Goal: Transaction & Acquisition: Subscribe to service/newsletter

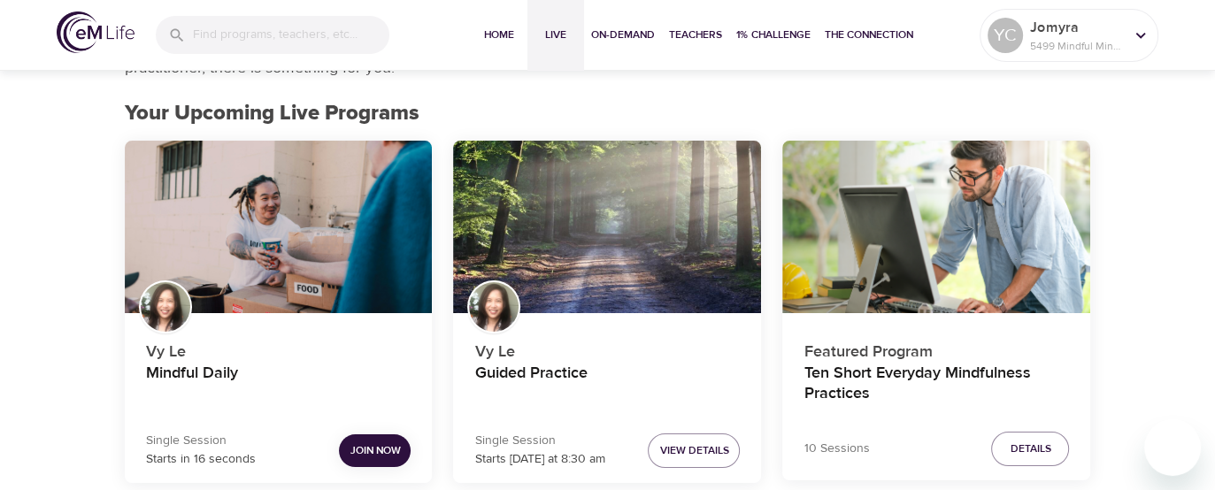
scroll to position [89, 0]
click at [388, 451] on span "Join Now" at bounding box center [375, 451] width 50 height 19
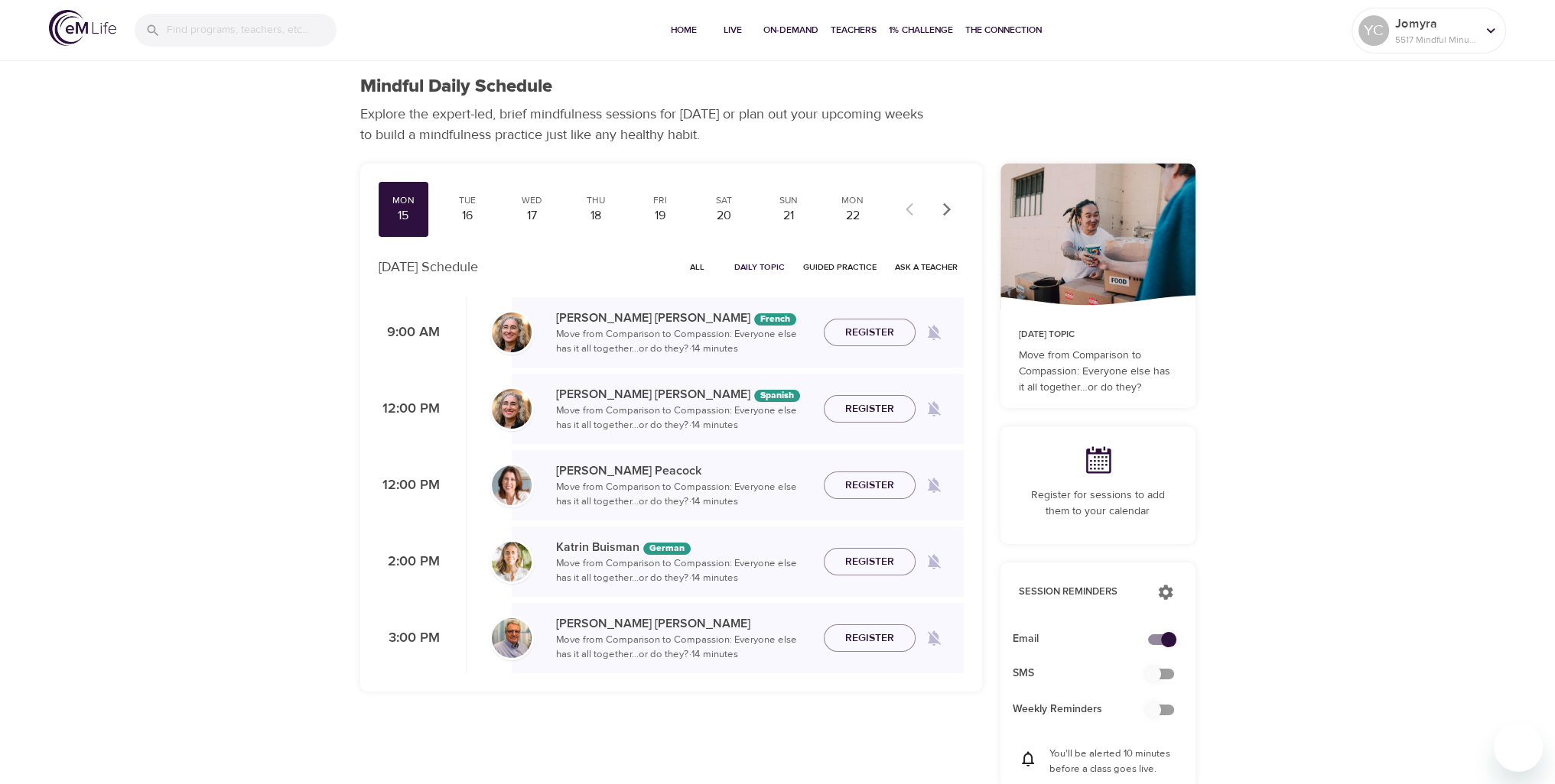
drag, startPoint x: 228, startPoint y: 720, endPoint x: 257, endPoint y: 701, distance: 34.7
click at [230, 423] on div "Mindful Daily Schedule Explore the expert-led, brief mindfulness sessions for […" at bounding box center [778, 687] width 1555 height 1375
click at [270, 423] on div "Mindful Daily Schedule Explore the expert-led, brief mindfulness sessions for […" at bounding box center [778, 687] width 1555 height 1375
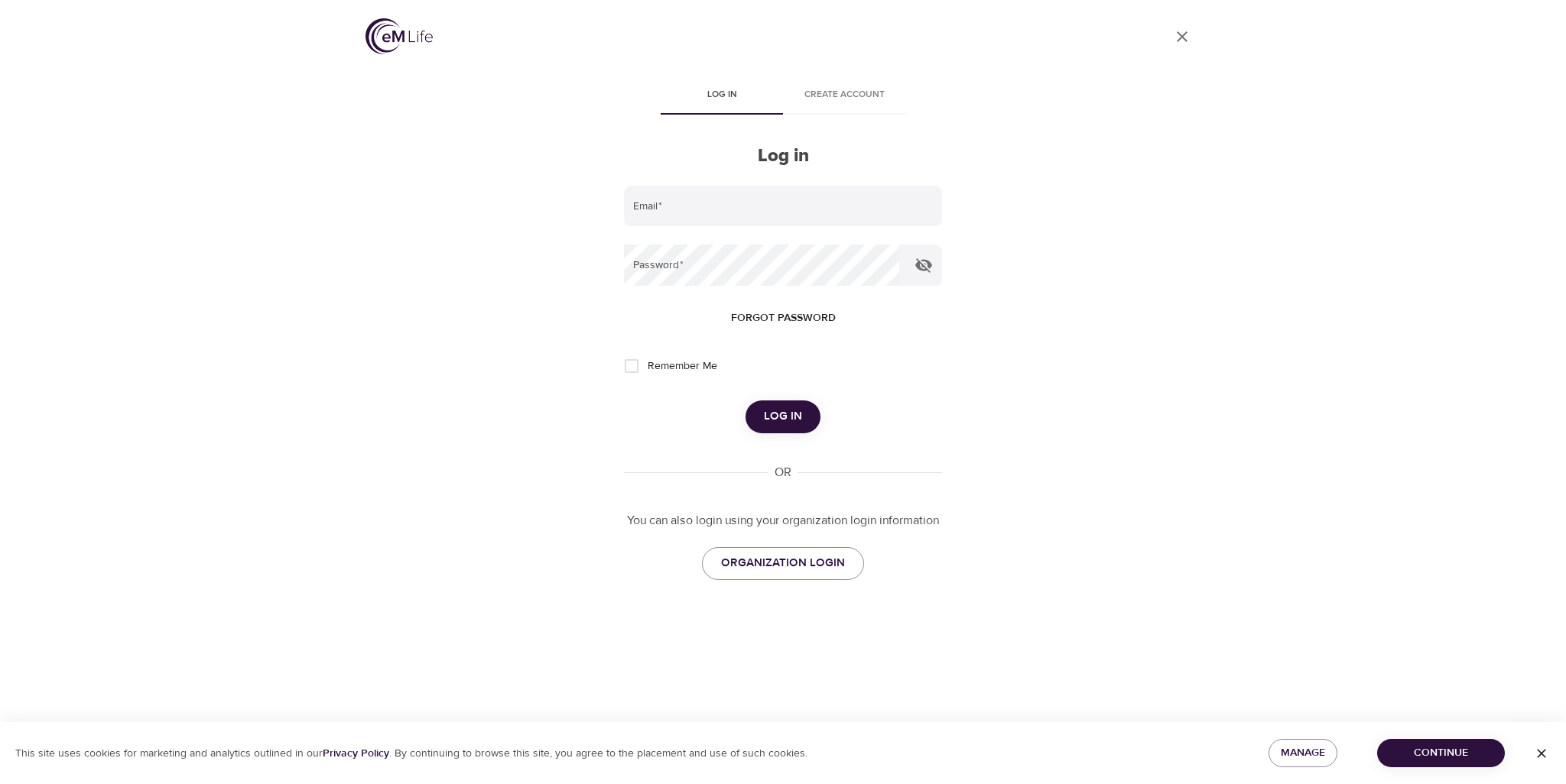
click at [1049, 423] on div "User Profile Log in Create account Log in Email   * Password   * Forgot passwor…" at bounding box center [783, 392] width 1566 height 784
